Goal: Task Accomplishment & Management: Complete application form

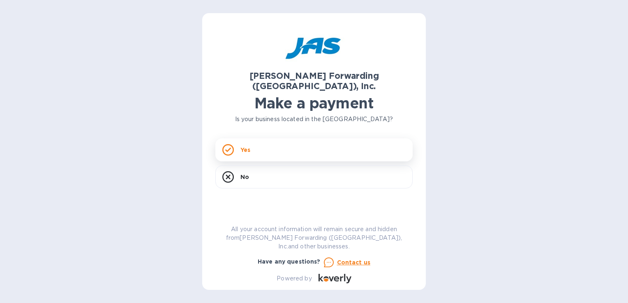
click at [276, 140] on div "Yes" at bounding box center [313, 149] width 197 height 23
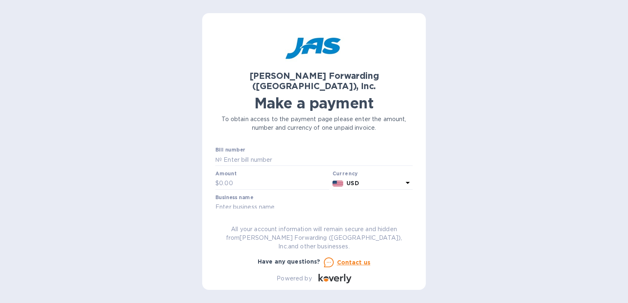
click at [324, 294] on div "[PERSON_NAME] Forwarding ([GEOGRAPHIC_DATA]), Inc. Make a payment To obtain acc…" at bounding box center [314, 151] width 628 height 303
click at [252, 154] on input "text" at bounding box center [317, 160] width 191 height 12
paste input "CVG503390915"
type input "CVG503390915"
click at [265, 177] on input "text" at bounding box center [274, 183] width 110 height 12
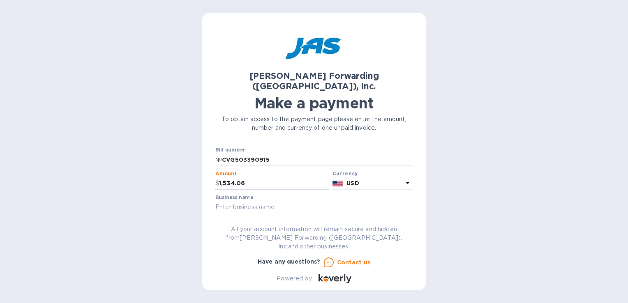
type input "1,534.06"
click at [269, 201] on input "text" at bounding box center [313, 207] width 197 height 12
type input "Tokin America Corporation"
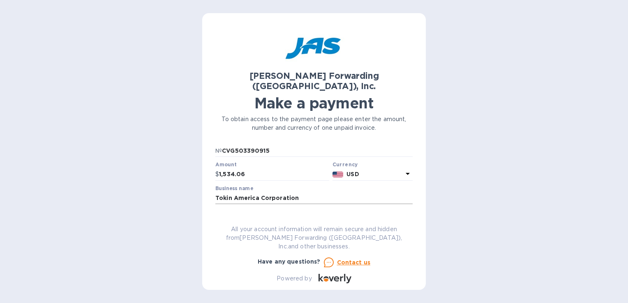
paste input "IN25071602"
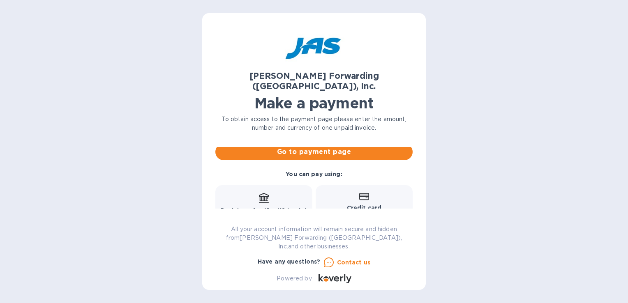
scroll to position [94, 0]
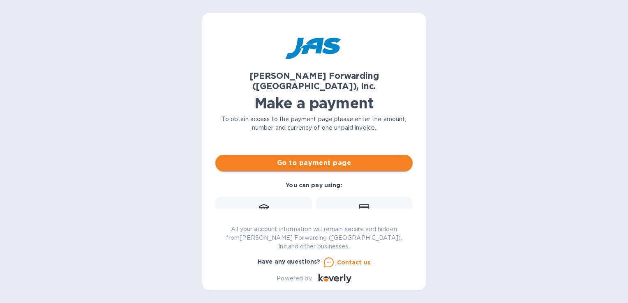
type input "IN25071602/PO391"
click at [310, 158] on span "Go to payment page" at bounding box center [314, 163] width 184 height 10
